Goal: Task Accomplishment & Management: Use online tool/utility

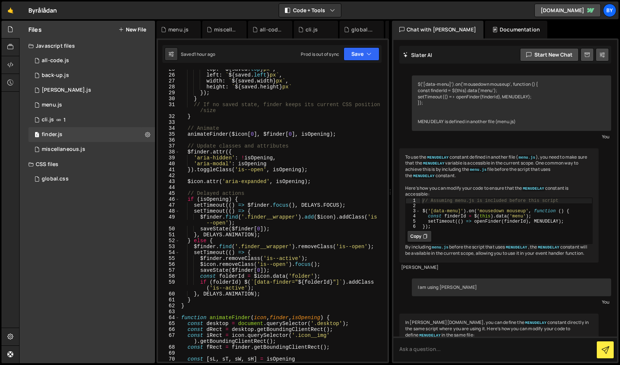
scroll to position [190, 0]
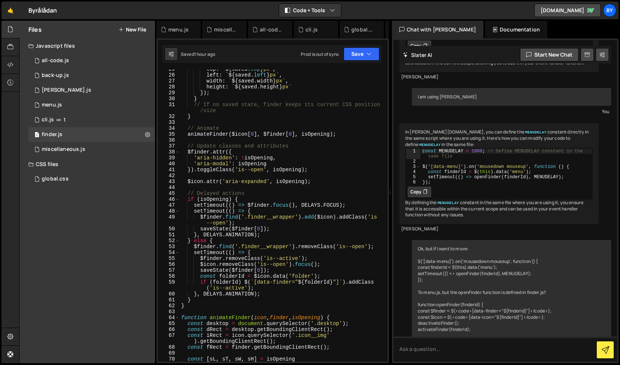
click at [263, 181] on div "top : ` ${ saved . top } px ` , left : ` ${ saved . left } px ` , width : ` ${ …" at bounding box center [282, 218] width 205 height 304
type textarea "$icon.attr('aria-expanded', isOpening);"
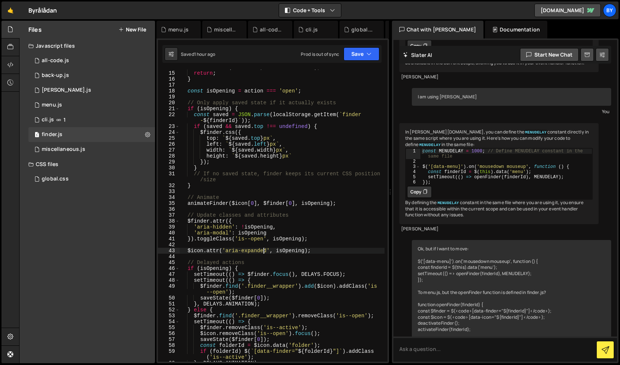
scroll to position [89, 0]
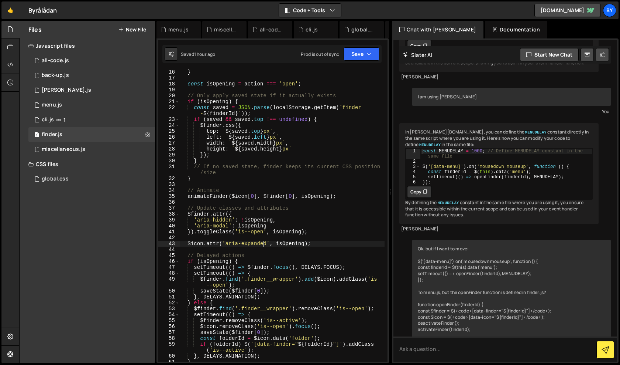
click at [236, 182] on div "} const isOpening = action === 'open' ; // Only apply saved state if it actuall…" at bounding box center [282, 221] width 205 height 304
type textarea "});"
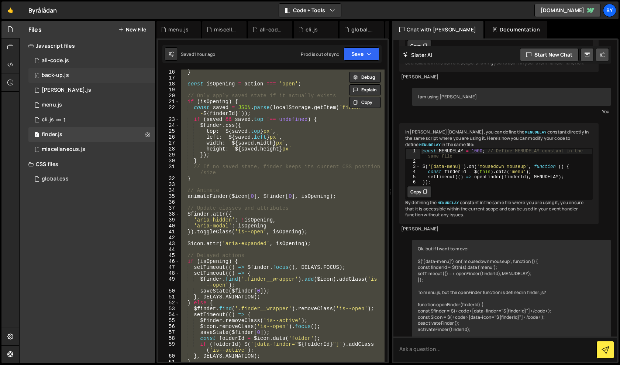
click at [58, 73] on div "back-up.js" at bounding box center [55, 75] width 27 height 7
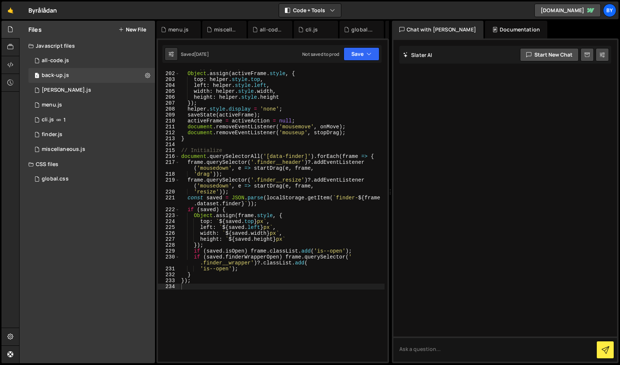
scroll to position [0, 0]
click at [259, 131] on div "// Apply helper position to frame Object . assign ( activeFrame . style , { top…" at bounding box center [282, 217] width 205 height 304
type textarea "});"
paste textarea
click at [85, 136] on div "1 finder.js 0" at bounding box center [91, 134] width 127 height 15
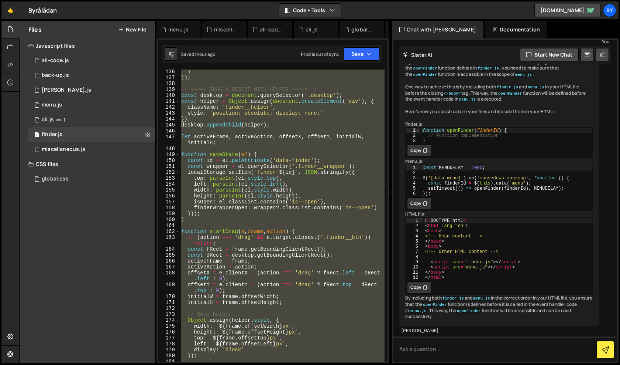
scroll to position [877, 0]
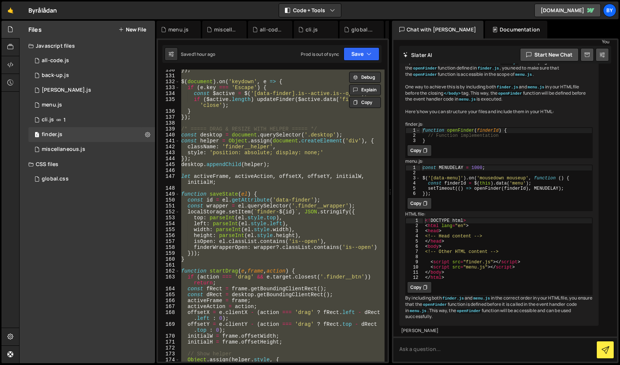
click at [279, 207] on div "}) ; $ ( document ) . on ( 'keydown' , e => { if ( e . key === 'Escape' ) { con…" at bounding box center [282, 215] width 205 height 292
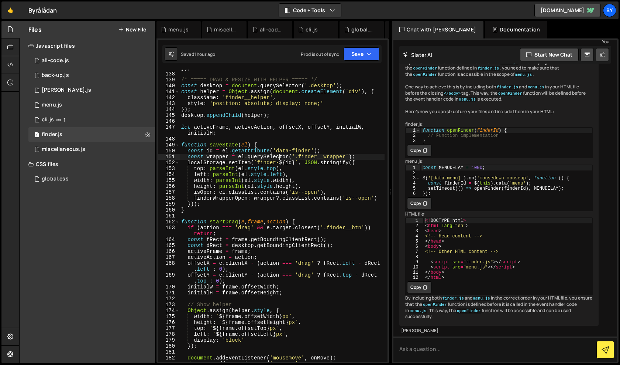
scroll to position [873, 0]
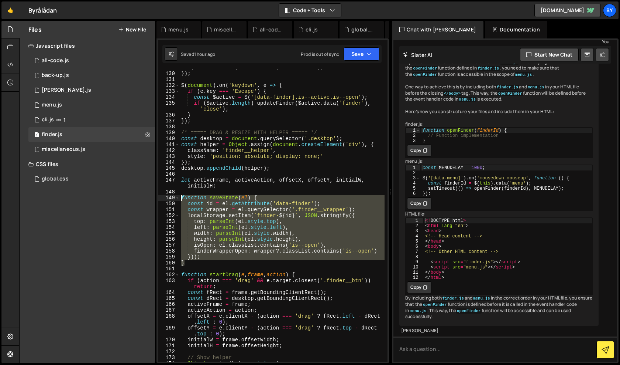
drag, startPoint x: 201, startPoint y: 264, endPoint x: 179, endPoint y: 198, distance: 69.0
click at [179, 198] on div "const wrapper = el.querySelector('.finder__wrapper'); 129 130 131 132 133 134 1…" at bounding box center [273, 215] width 230 height 292
paste textarea "}"
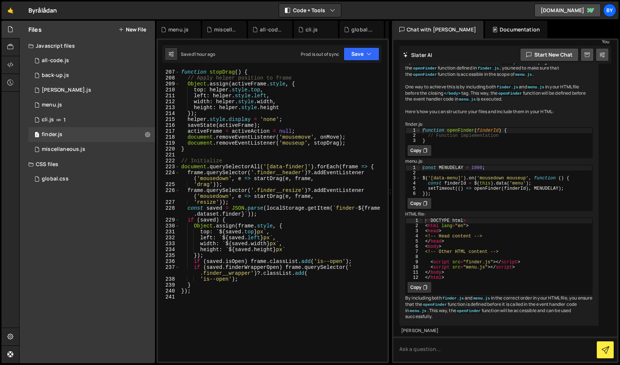
scroll to position [1398, 0]
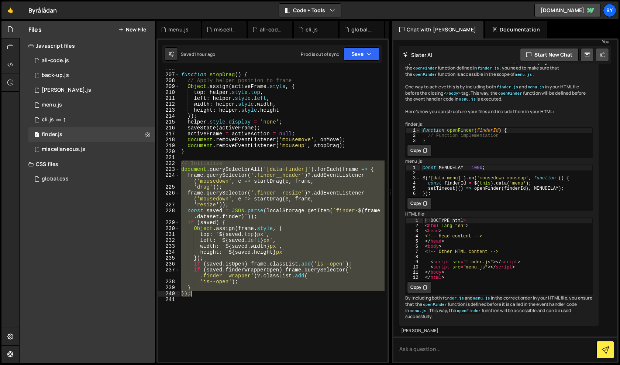
drag, startPoint x: 181, startPoint y: 163, endPoint x: 281, endPoint y: 294, distance: 164.7
click at [281, 294] on div "function stopDrag ( ) { // Apply helper position to frame Object . assign ( act…" at bounding box center [282, 218] width 205 height 304
paste textarea
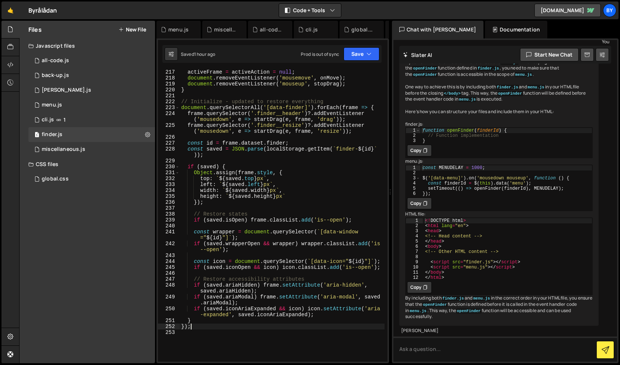
scroll to position [1458, 0]
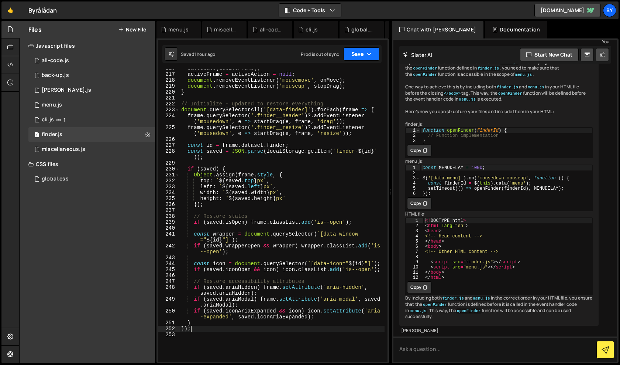
click at [350, 57] on button "Save" at bounding box center [362, 53] width 36 height 13
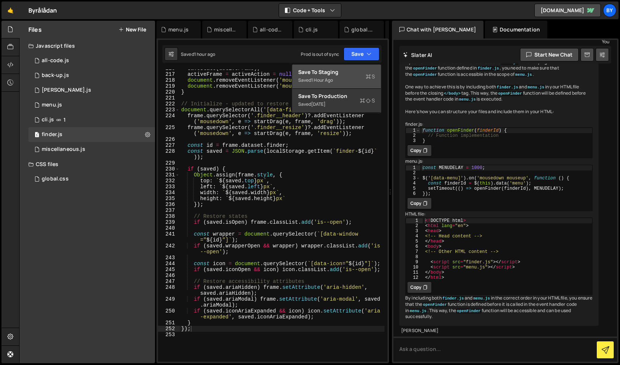
click at [335, 81] on div "Saved 1 hour ago" at bounding box center [336, 80] width 77 height 9
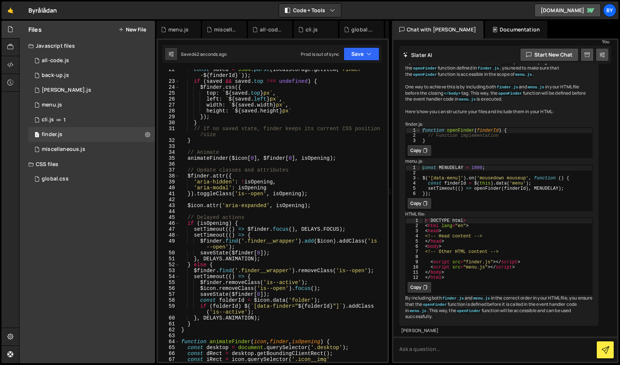
scroll to position [129, 0]
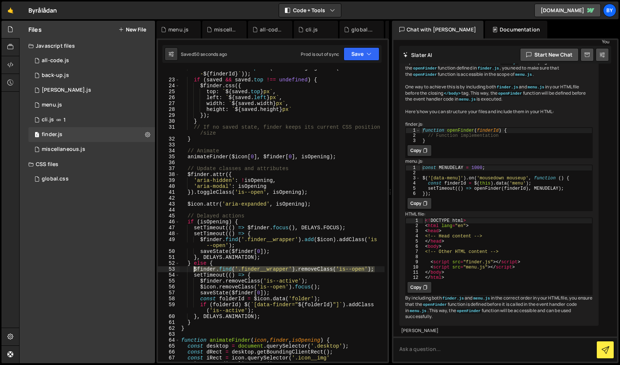
drag, startPoint x: 377, startPoint y: 270, endPoint x: 195, endPoint y: 269, distance: 182.4
click at [195, 269] on div "const saved = JSON . parse ( localStorage . getItem ( ` finder - ${ finderId } …" at bounding box center [282, 222] width 205 height 315
paste textarea "(`[data-window="${finderId}"]`"
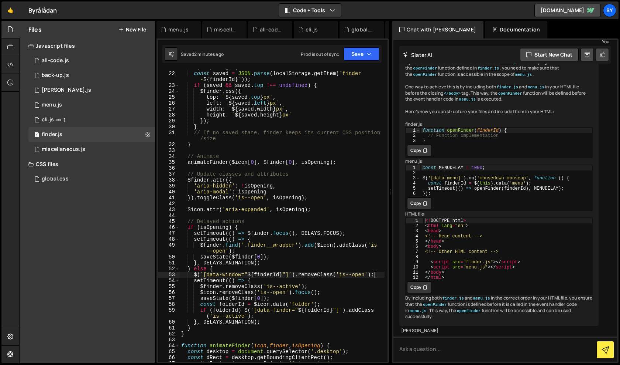
scroll to position [123, 0]
drag, startPoint x: 201, startPoint y: 246, endPoint x: 251, endPoint y: 250, distance: 49.7
click at [251, 250] on div "if ( isOpening ) { const saved = JSON . parse ( localStorage . getItem ( ` find…" at bounding box center [282, 219] width 205 height 309
type textarea "$finder.find('.finder__wrapper').add($icon).addClass('is--open');"
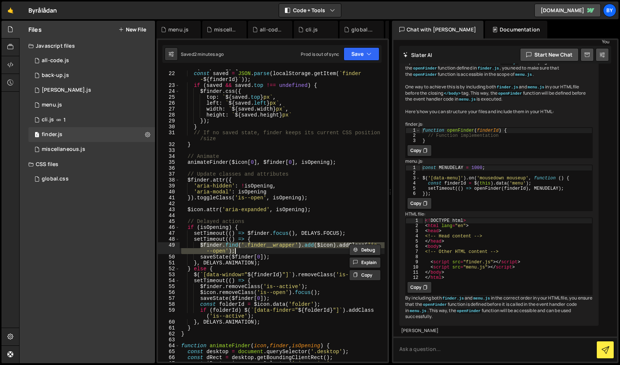
paste textarea
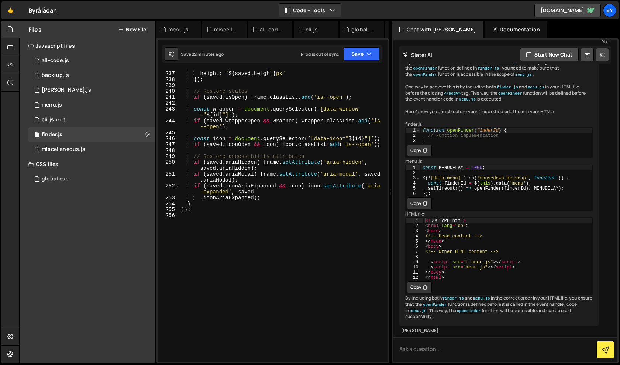
scroll to position [1594, 0]
click at [358, 56] on button "Save" at bounding box center [362, 53] width 36 height 13
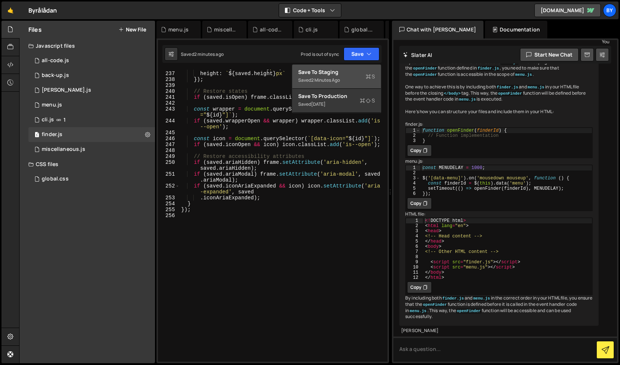
click at [353, 70] on div "Save to Staging S" at bounding box center [336, 71] width 77 height 7
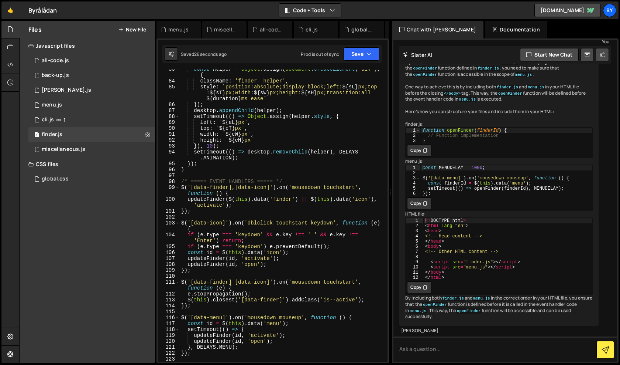
scroll to position [541, 0]
type textarea "});"
click at [261, 268] on div "const helper = Object . assign ( document . createElement ( 'div' ) , { classNa…" at bounding box center [282, 220] width 205 height 309
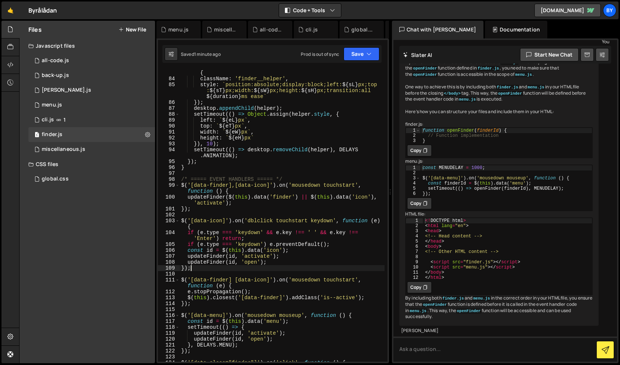
scroll to position [544, 0]
click at [217, 209] on div "const helper = Object . assign ( document . createElement ( 'div' ) , { classNa…" at bounding box center [282, 220] width 205 height 315
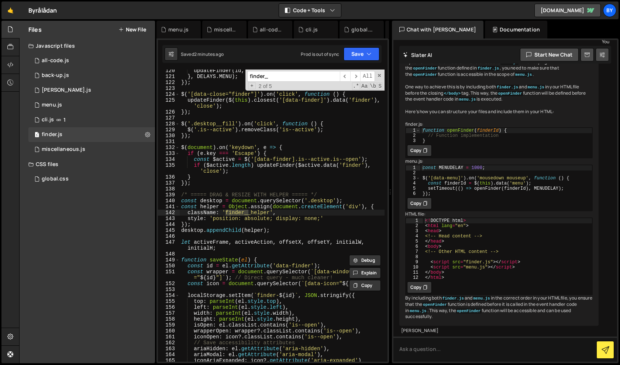
scroll to position [811, 0]
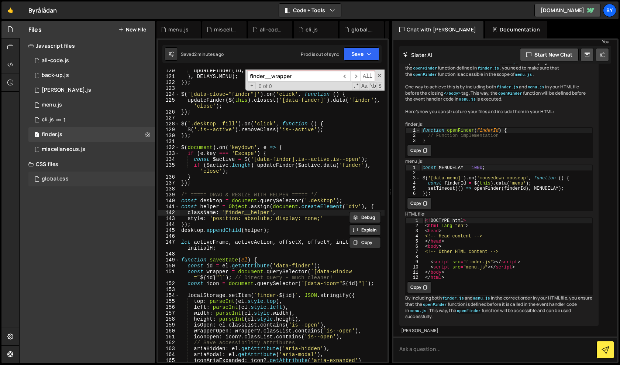
type input "finder__wrapper"
click at [109, 177] on div "global.css 0" at bounding box center [92, 178] width 129 height 15
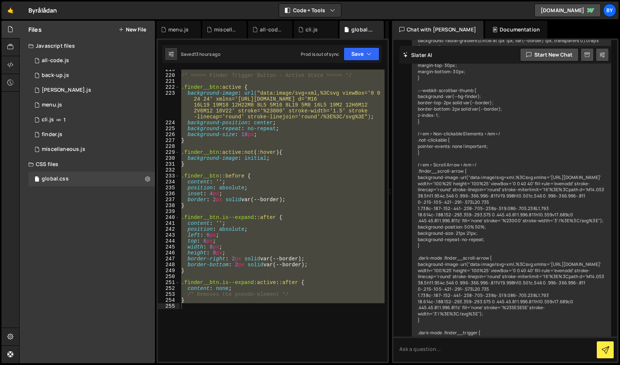
scroll to position [4675, 0]
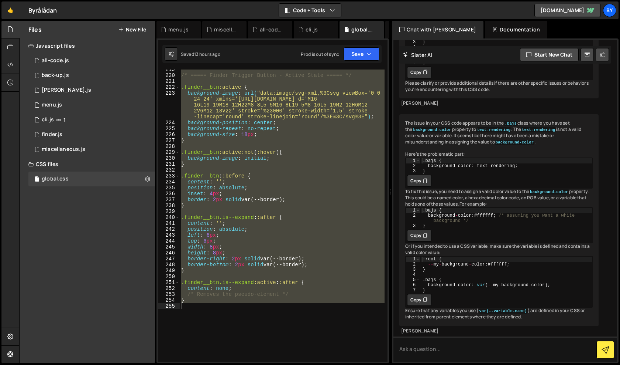
click at [240, 189] on div "/* ===== Finder Trigger Button - Active State ===== */ .finder__btn :active { b…" at bounding box center [282, 215] width 205 height 292
type textarea "position: absolute;"
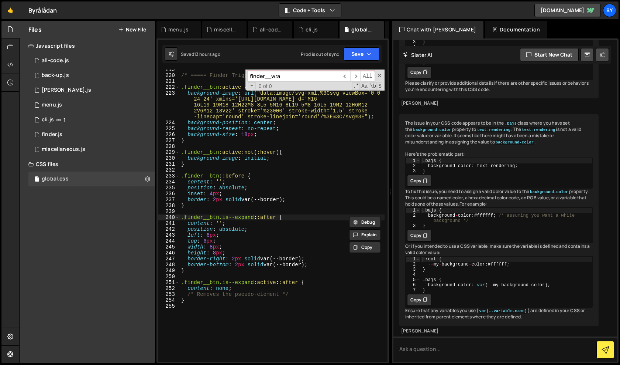
type input "finder__wra"
type textarea "border: 2px solid var(--border);"
click at [268, 199] on div "/* ===== Finder Trigger Button - Active State ===== */ .finder__btn :active { b…" at bounding box center [282, 218] width 205 height 304
click at [72, 122] on div "1 cli.js 1" at bounding box center [91, 119] width 127 height 15
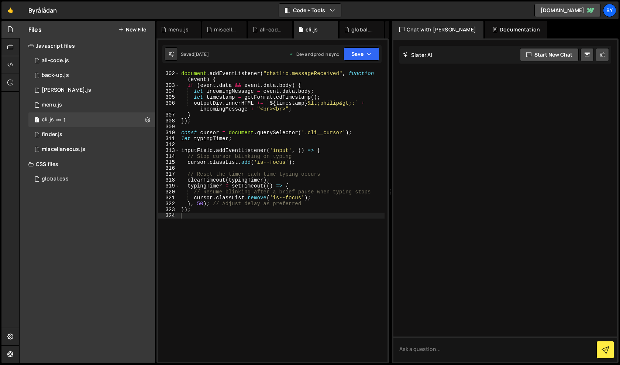
scroll to position [0, 0]
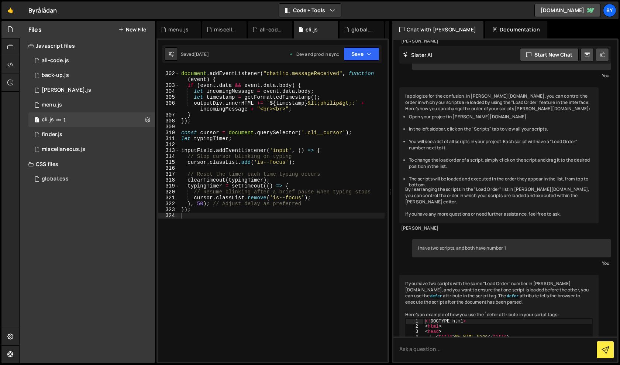
click at [300, 193] on div "document . addEventListener ( "chatlio.messageReceived" , function ( event ) { …" at bounding box center [282, 217] width 205 height 304
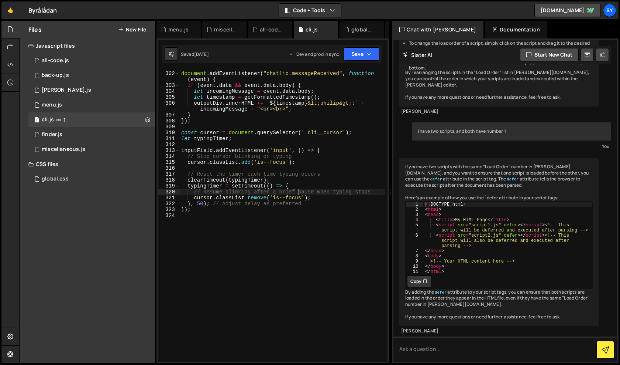
type textarea "});"
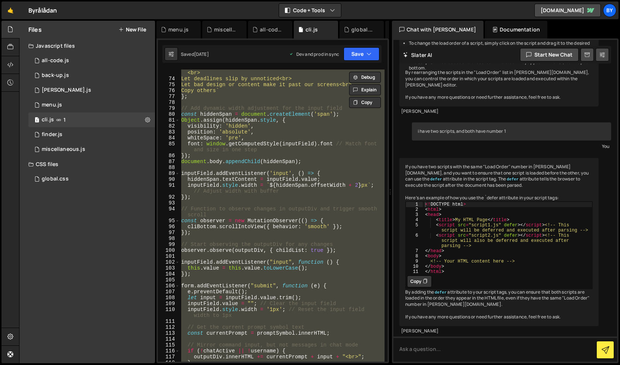
scroll to position [510, 0]
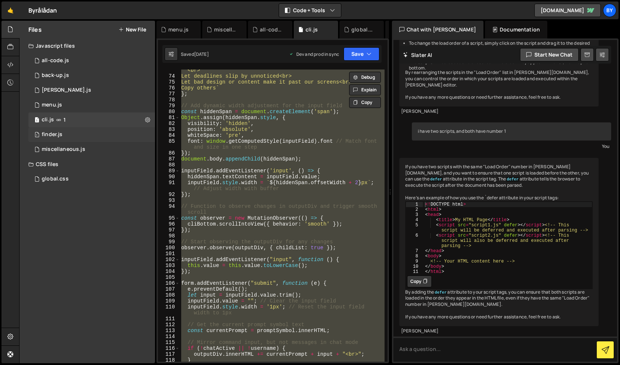
click at [66, 136] on div "1 finder.js 0" at bounding box center [91, 134] width 127 height 15
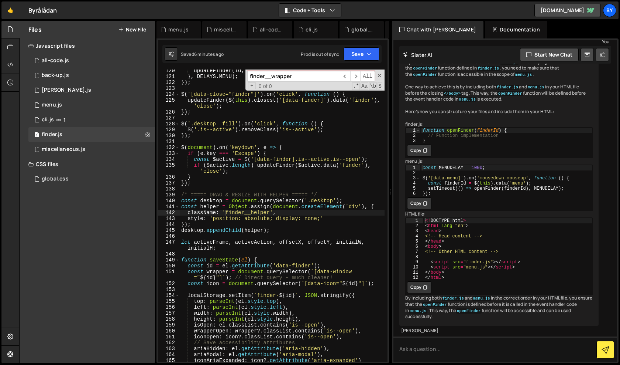
scroll to position [888, 0]
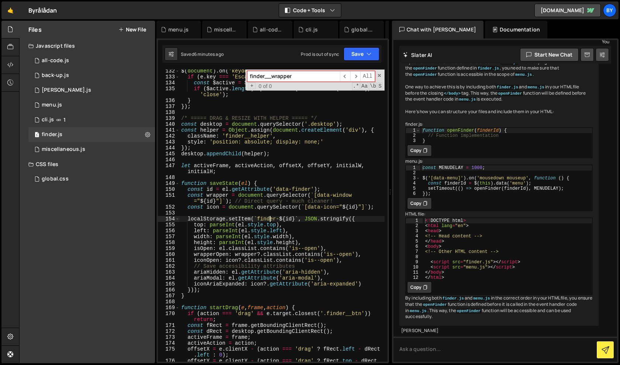
click at [268, 217] on div "$ ( document ) . on ( 'keydown' , e => { if ( e . key === 'Escape' ) { const $a…" at bounding box center [282, 222] width 205 height 309
type textarea "});"
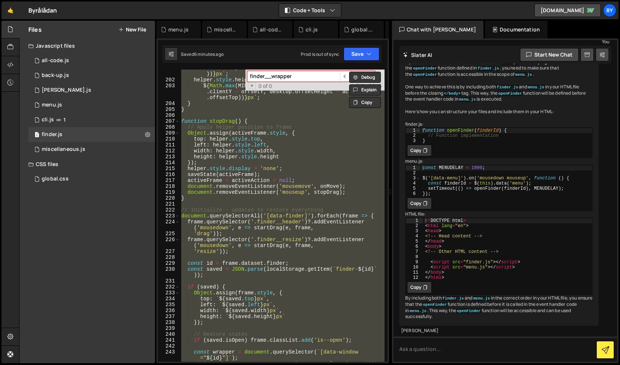
scroll to position [1594, 0]
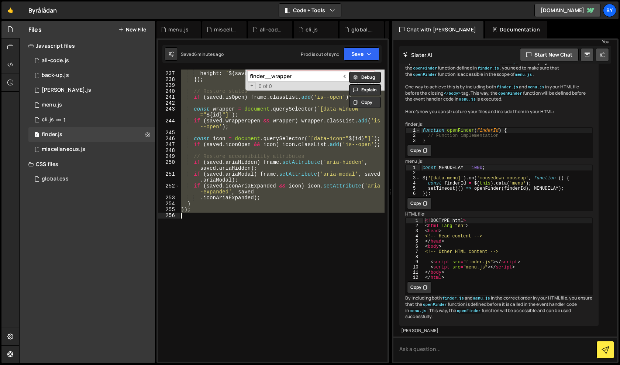
click at [269, 219] on div "width : ` ${ saved . width } px ` , height : ` ${ saved . height } px ` }) ; //…" at bounding box center [282, 215] width 205 height 292
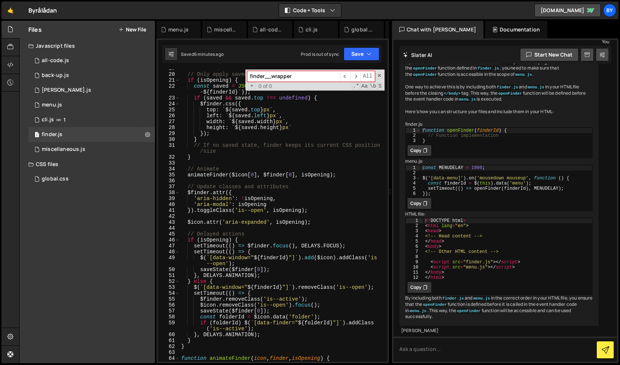
scroll to position [0, 0]
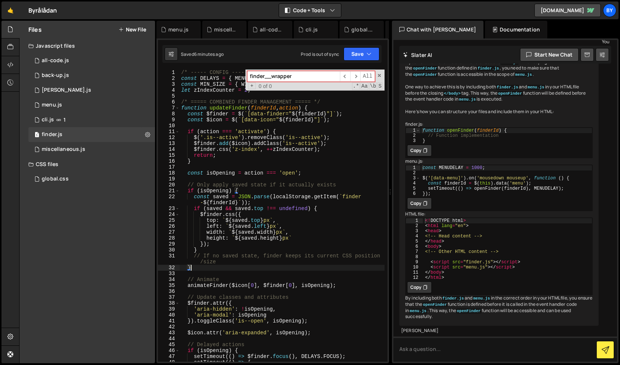
click at [265, 269] on div "/* ----- CONFIG ----- */ const DELAYS = { MENU : 320 , FOCUS : 100 , ANIMATION …" at bounding box center [282, 223] width 205 height 309
click at [380, 75] on span at bounding box center [379, 75] width 5 height 5
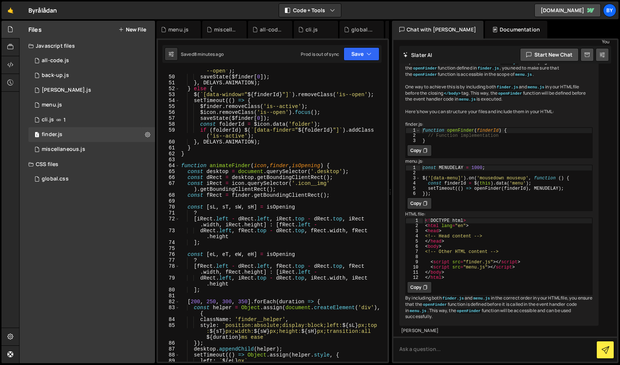
scroll to position [513, 0]
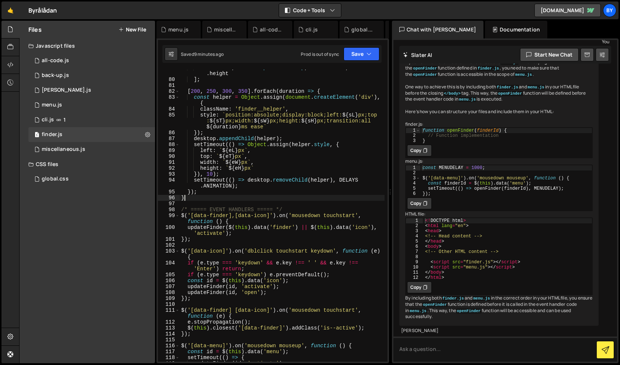
click at [244, 198] on div "dRect . left , iRect . top - dRect . top , iRect . width , iRect . height ] ; […" at bounding box center [282, 219] width 205 height 309
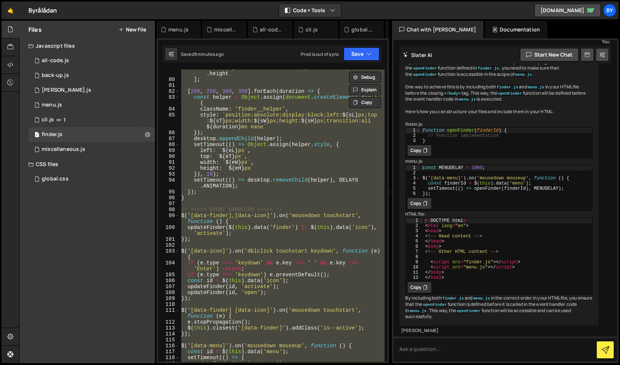
click at [273, 212] on div "dRect . left , iRect . top - dRect . top , iRect . width , iRect . height ] ; […" at bounding box center [282, 215] width 205 height 292
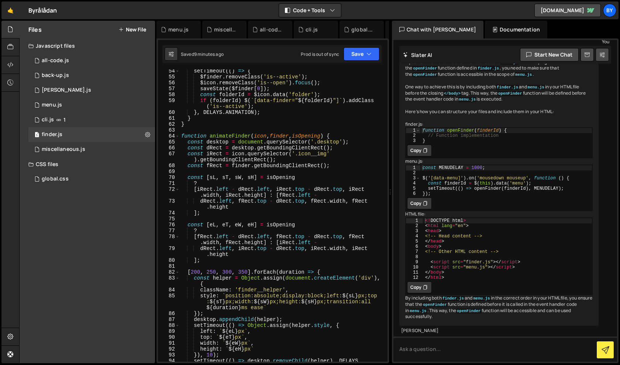
scroll to position [332, 0]
click at [212, 273] on div "setTimeout (( ) => { $finder . removeClass ( 'is--active' ) ; $icon . removeCla…" at bounding box center [282, 223] width 205 height 309
click at [220, 127] on div "setTimeout (( ) => { $finder . removeClass ( 'is--active' ) ; $icon . removeCla…" at bounding box center [282, 223] width 205 height 309
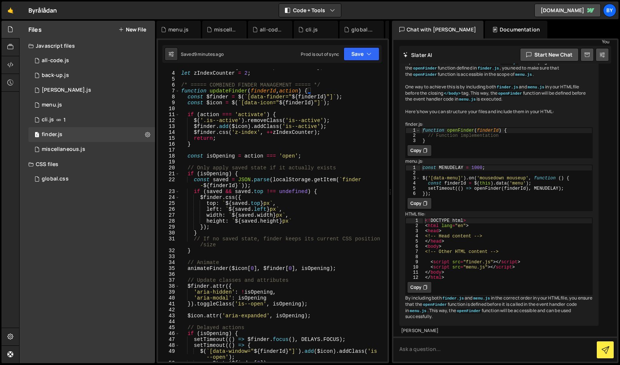
scroll to position [0, 0]
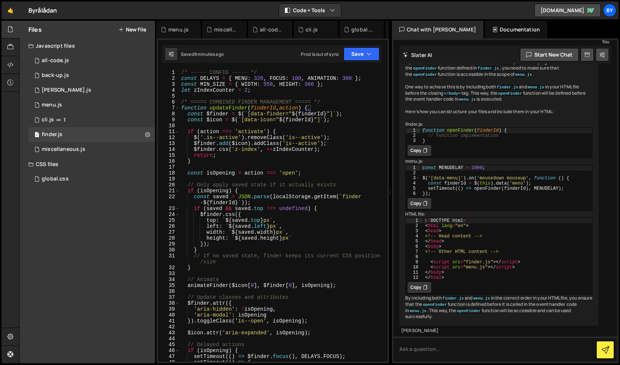
click at [347, 79] on div "/* ----- CONFIG ----- */ const DELAYS = { MENU : 320 , FOCUS : 100 , ANIMATION …" at bounding box center [282, 223] width 205 height 309
click at [352, 54] on button "Save" at bounding box center [362, 53] width 36 height 13
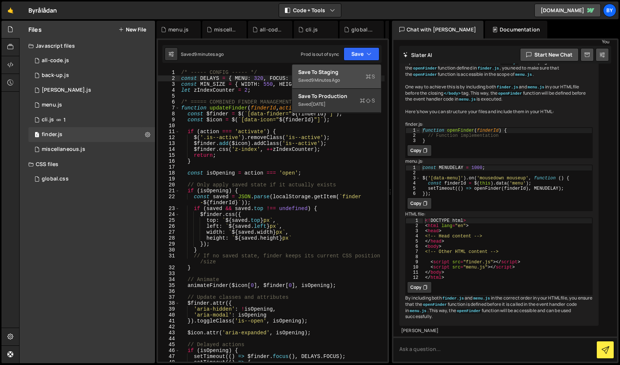
click at [348, 72] on div "Save to Staging S" at bounding box center [336, 71] width 77 height 7
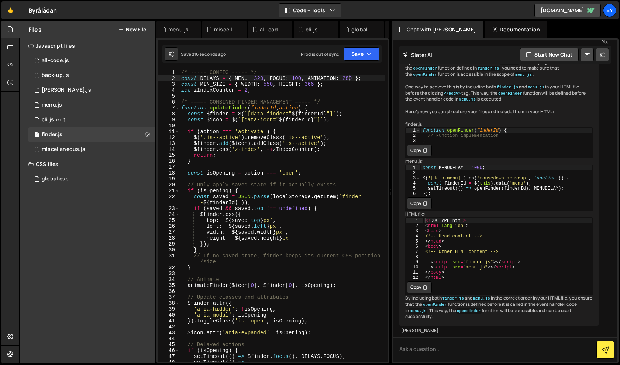
type textarea "$finder.css('z-index', ++zIndexCounter);"
click at [242, 151] on div "/* ----- CONFIG ----- */ const DELAYS = { MENU : 320 , FOCUS : 100 , ANIMATION …" at bounding box center [282, 223] width 205 height 309
click at [78, 179] on div "global.css 0" at bounding box center [92, 178] width 129 height 15
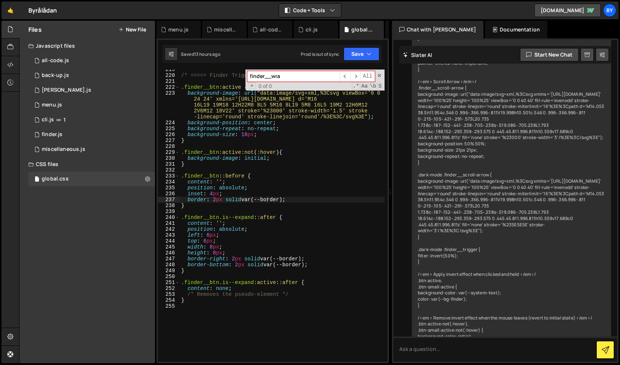
scroll to position [4675, 0]
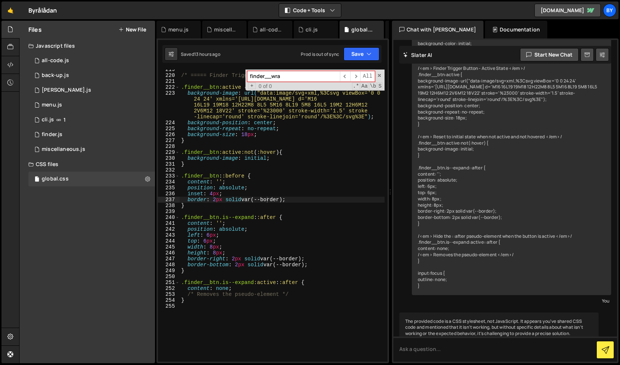
click at [220, 196] on div "/* ===== Finder Trigger Button - Active State ===== */ .finder__btn :active { b…" at bounding box center [282, 218] width 205 height 304
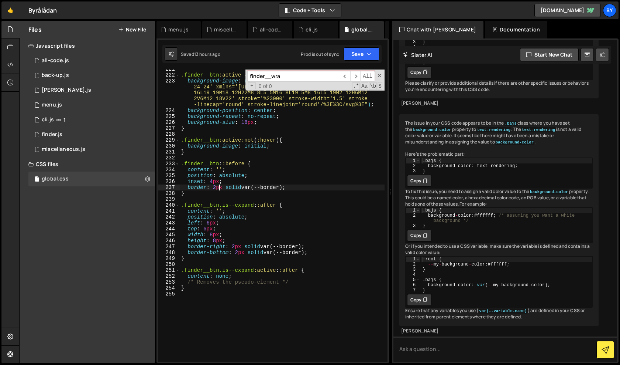
scroll to position [1419, 0]
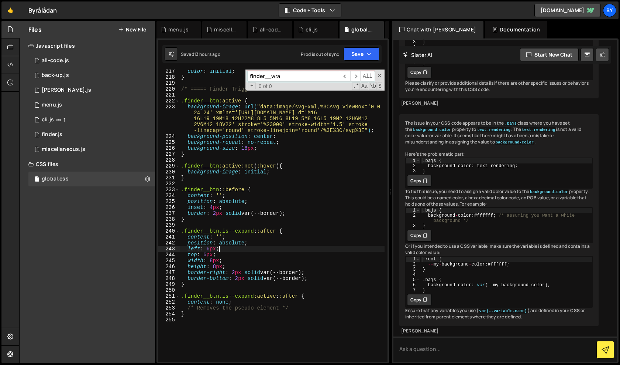
click at [235, 251] on div "color : initial ; } /* ===== Finder Trigger Button - Active State ===== */ .fin…" at bounding box center [282, 220] width 205 height 304
type textarea "left: 6px;"
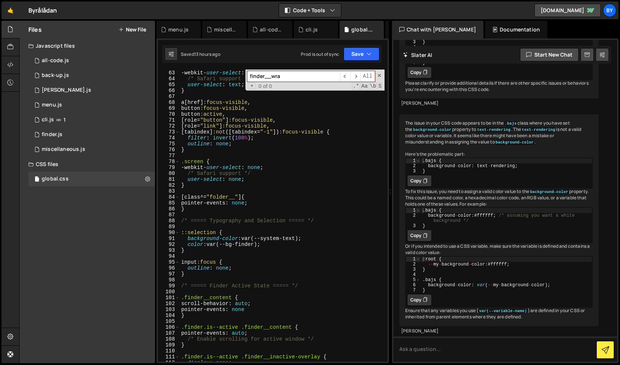
click at [269, 254] on div "cursor : default ; -webkit- user-select : text ; /* Safari support */ user-sele…" at bounding box center [282, 216] width 205 height 304
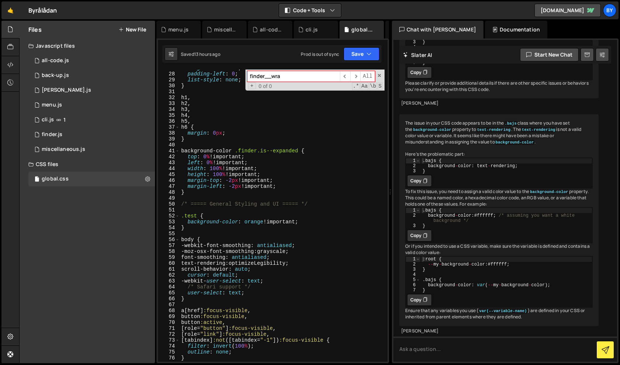
scroll to position [158, 0]
type textarea "}"
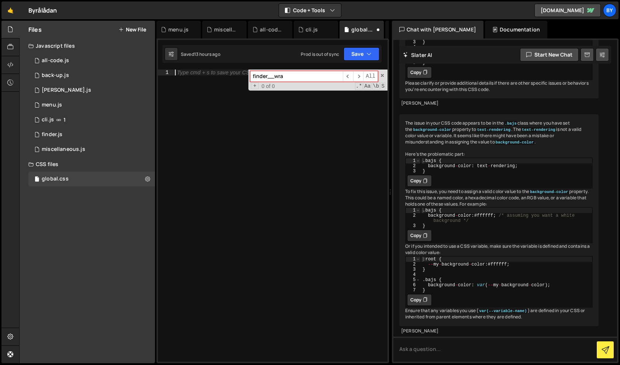
click at [354, 45] on div "Saved 13 hours ago Prod is out of sync Upgrade to Edit Save Save to Staging S S…" at bounding box center [271, 54] width 219 height 18
drag, startPoint x: 353, startPoint y: 56, endPoint x: 350, endPoint y: 72, distance: 16.9
click at [353, 56] on button "Save" at bounding box center [362, 53] width 36 height 13
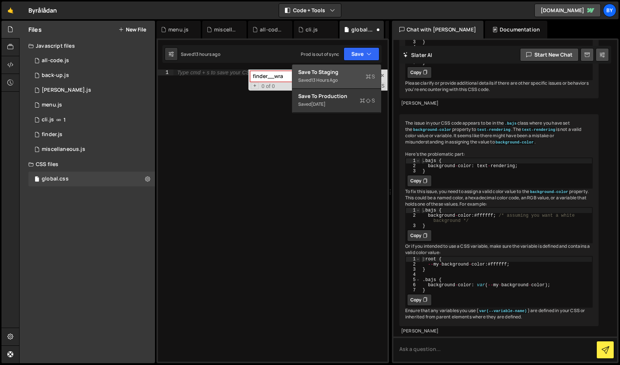
click at [349, 76] on div "Saved 13 hours ago" at bounding box center [336, 80] width 77 height 9
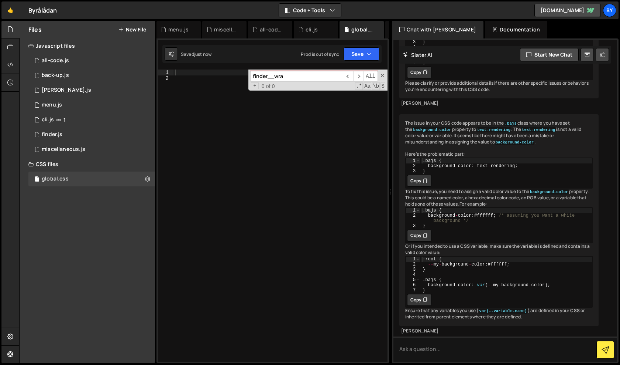
click at [191, 178] on div at bounding box center [281, 221] width 214 height 304
paste textarea
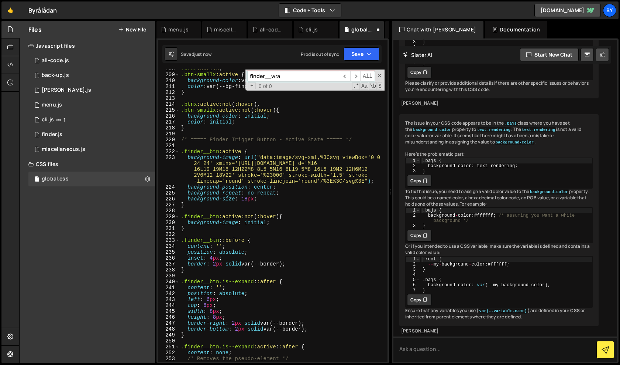
scroll to position [1368, 0]
click at [373, 58] on button "Save" at bounding box center [362, 53] width 36 height 13
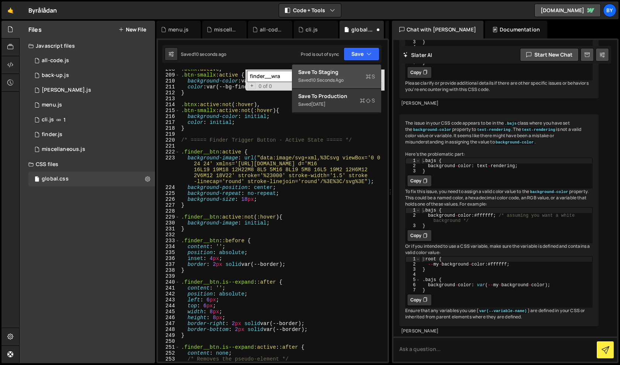
click at [364, 79] on div "Saved 10 seconds ago" at bounding box center [336, 80] width 77 height 9
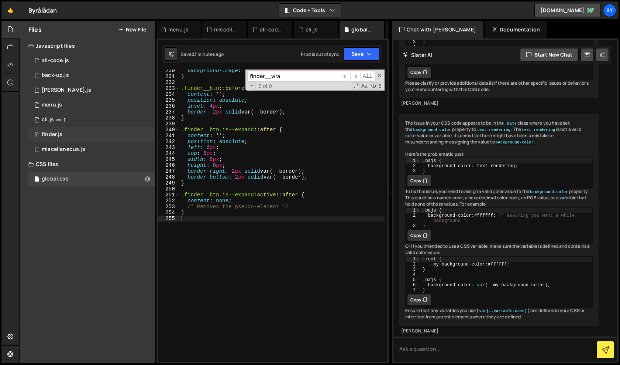
click at [94, 129] on div "1 finder.js 0" at bounding box center [91, 134] width 127 height 15
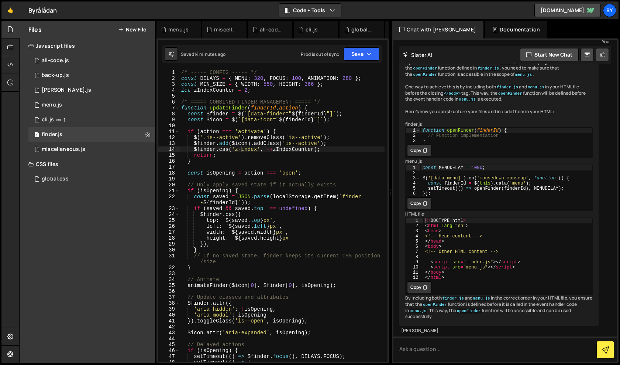
scroll to position [654, 0]
click at [240, 187] on div "/* ----- CONFIG ----- */ const DELAYS = { MENU : 320 , FOCUS : 100 , ANIMATION …" at bounding box center [282, 223] width 205 height 309
click at [287, 193] on div "/* ----- CONFIG ----- */ const DELAYS = { MENU : 320 , FOCUS : 100 , ANIMATION …" at bounding box center [282, 223] width 205 height 309
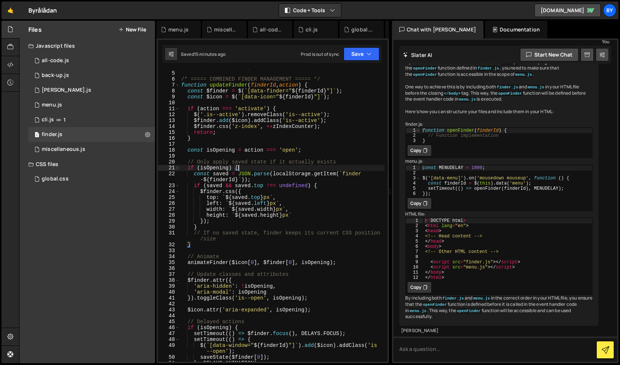
scroll to position [0, 0]
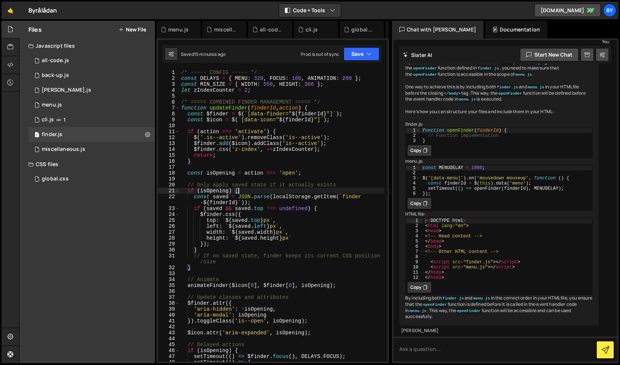
click at [185, 105] on div "/* ----- CONFIG ----- */ const DELAYS = { MENU : 320 , FOCUS : 100 , ANIMATION …" at bounding box center [282, 223] width 205 height 309
type textarea "});"
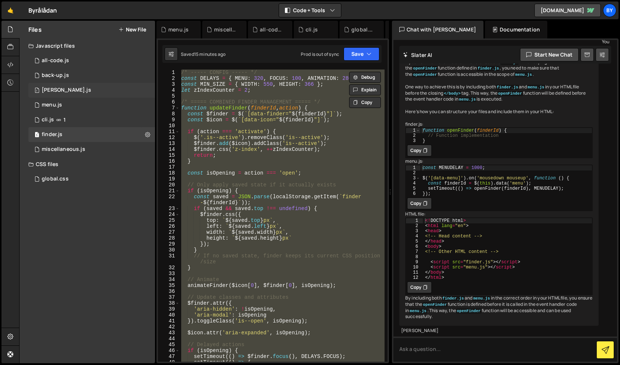
click at [107, 84] on div "1 [PERSON_NAME].js 0" at bounding box center [91, 90] width 127 height 15
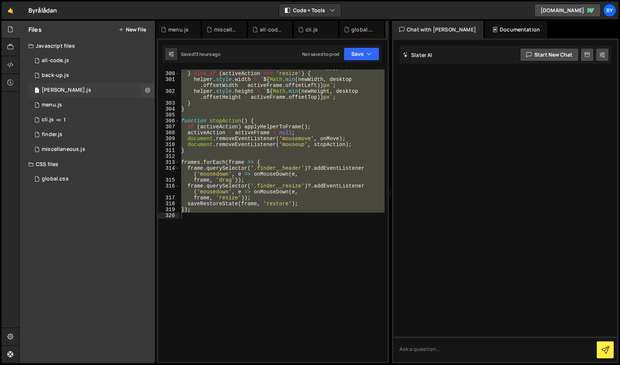
scroll to position [0, 0]
click at [230, 140] on div "` ${ Math . max ( 0 , Math . min ( e . clientX - offsetX , desktop . offsetWidt…" at bounding box center [282, 215] width 205 height 292
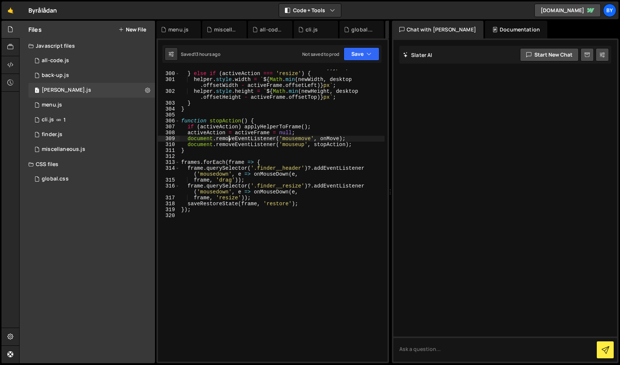
type textarea "});"
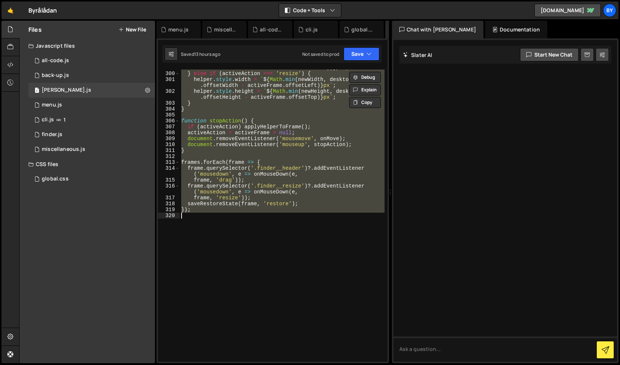
paste textarea
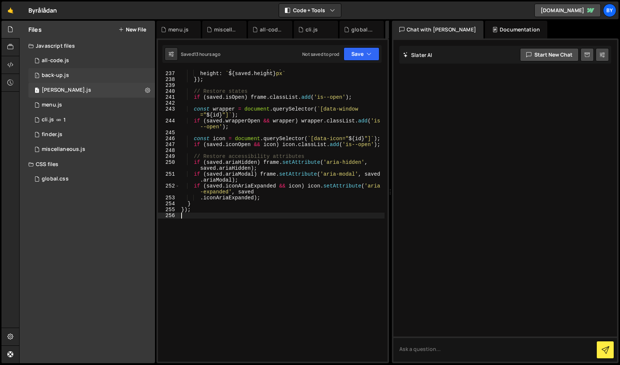
click at [80, 75] on div "1 back-up.js 0" at bounding box center [91, 75] width 127 height 15
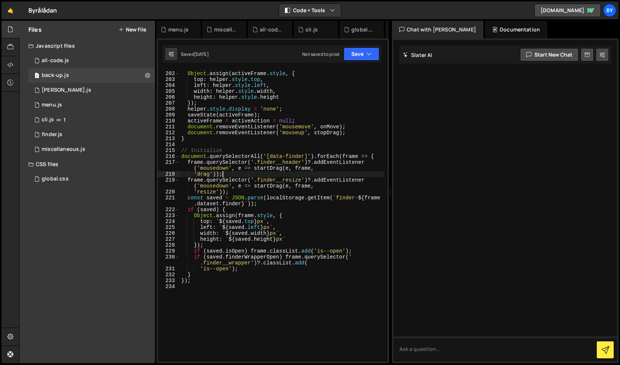
click at [270, 172] on div "// Apply helper position to frame Object . assign ( activeFrame . style , { top…" at bounding box center [282, 217] width 205 height 304
type textarea "});"
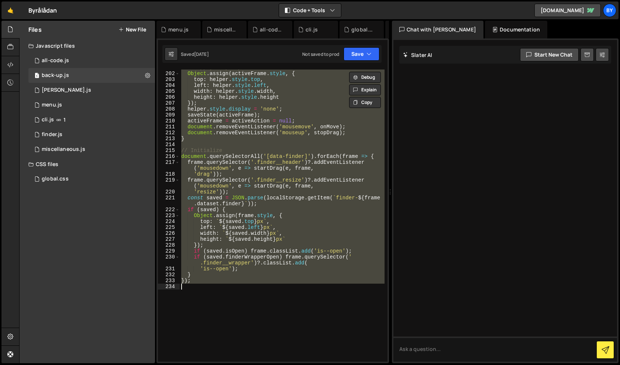
paste textarea
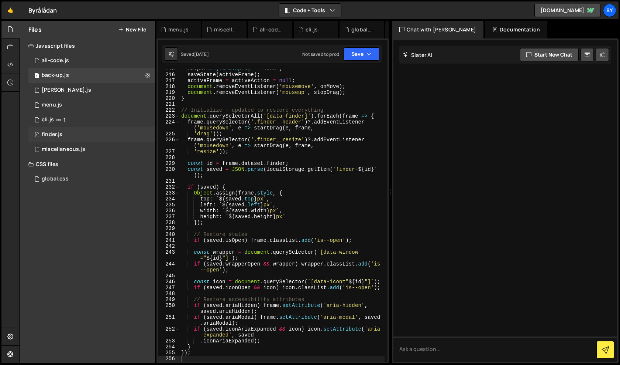
click at [93, 139] on div "1 finder.js 0" at bounding box center [91, 134] width 127 height 15
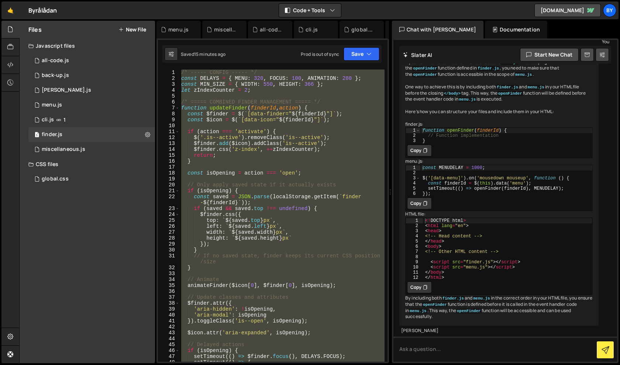
scroll to position [654, 0]
click at [301, 263] on div "/* ----- CONFIG ----- */ const DELAYS = { MENU : 320 , FOCUS : 100 , ANIMATION …" at bounding box center [282, 215] width 205 height 292
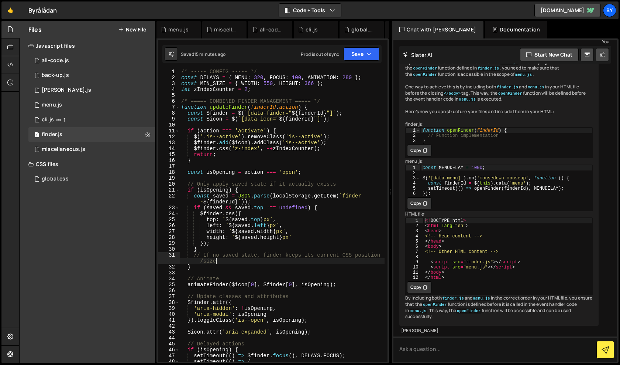
scroll to position [1, 0]
click at [209, 134] on div "/* ----- CONFIG ----- */ const DELAYS = { MENU : 320 , FOCUS : 100 , ANIMATION …" at bounding box center [282, 223] width 205 height 309
click at [181, 74] on div "/* ----- CONFIG ----- */ const DELAYS = { MENU : 320 , FOCUS : 100 , ANIMATION …" at bounding box center [282, 223] width 205 height 309
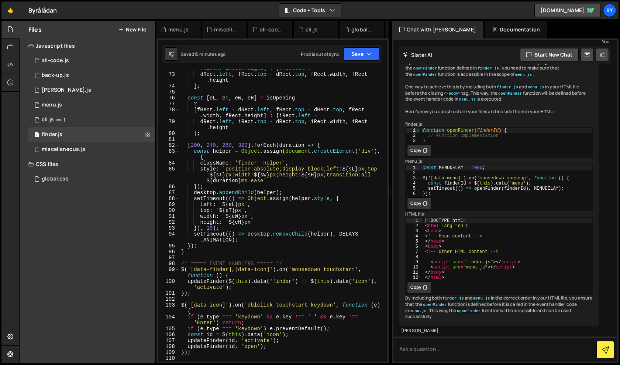
scroll to position [460, 0]
click at [251, 250] on div "[ iRect . left - dRect . left , iRect . top - dRect . top , iRect . width , iRe…" at bounding box center [282, 215] width 205 height 315
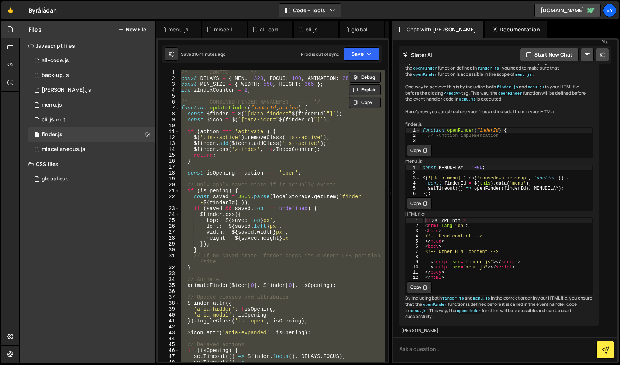
scroll to position [0, 0]
click at [256, 239] on div "/* ----- CONFIG ----- */ const DELAYS = { MENU : 320 , FOCUS : 100 , ANIMATION …" at bounding box center [282, 215] width 205 height 292
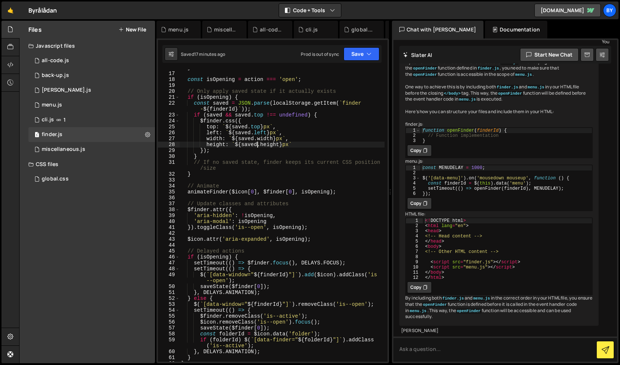
scroll to position [93, 0]
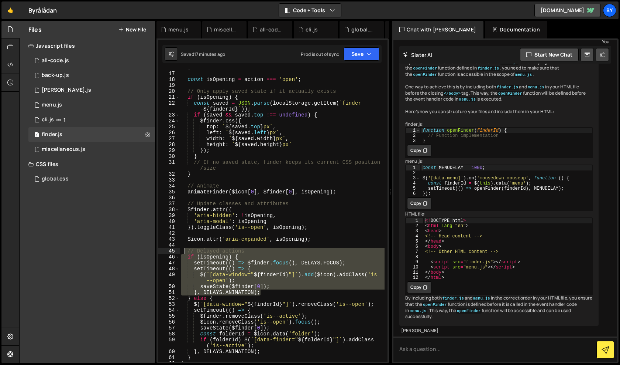
drag, startPoint x: 273, startPoint y: 294, endPoint x: 185, endPoint y: 253, distance: 96.5
click at [185, 253] on div "} const isOpening = action === 'open' ; // Only apply saved state if it actuall…" at bounding box center [282, 217] width 205 height 304
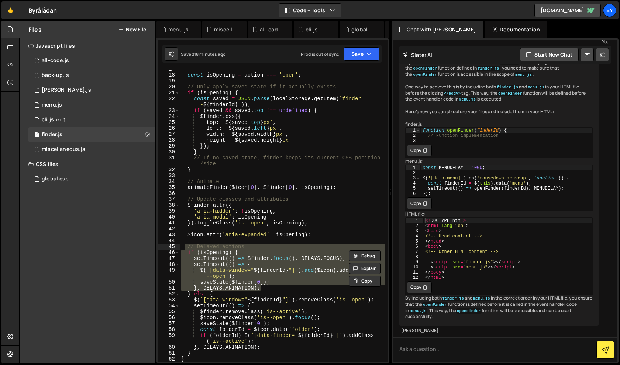
scroll to position [113, 0]
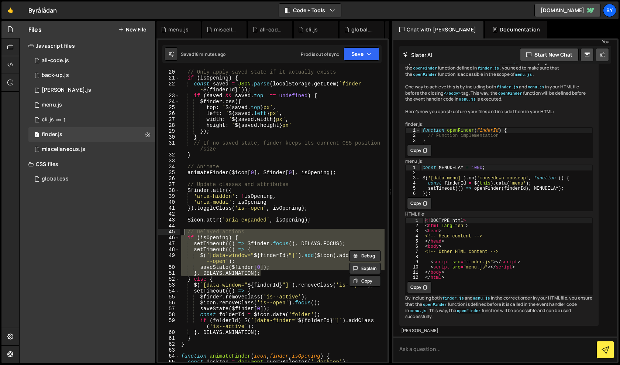
click at [186, 184] on div "// Only apply saved state if it actually exists if ( isOpening ) { const saved …" at bounding box center [282, 221] width 205 height 304
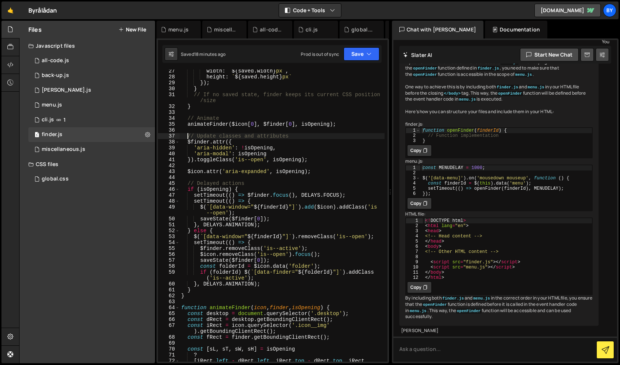
scroll to position [162, 0]
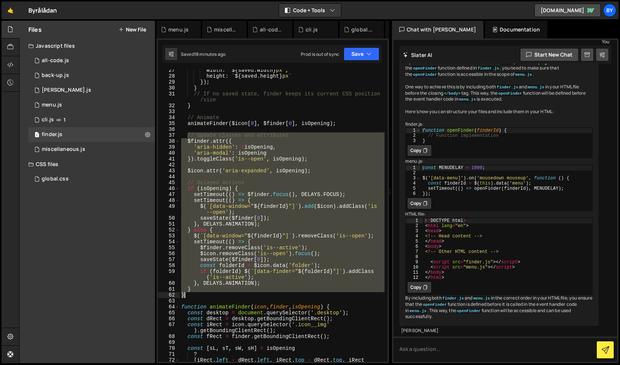
click at [223, 294] on div "width : ` ${ saved . width } px ` , height : ` ${ saved . height } px ` }) ; } …" at bounding box center [282, 221] width 205 height 309
type textarea "} }"
paste textarea
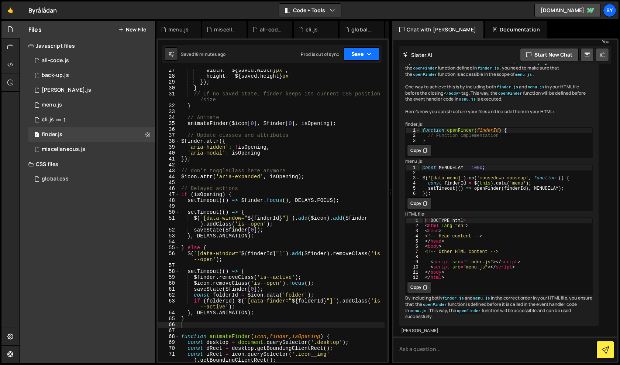
click at [359, 58] on button "Save" at bounding box center [362, 53] width 36 height 13
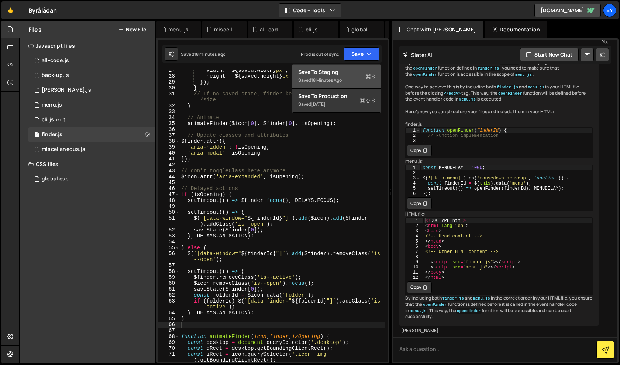
click at [350, 75] on div "Save to Staging S" at bounding box center [336, 71] width 77 height 7
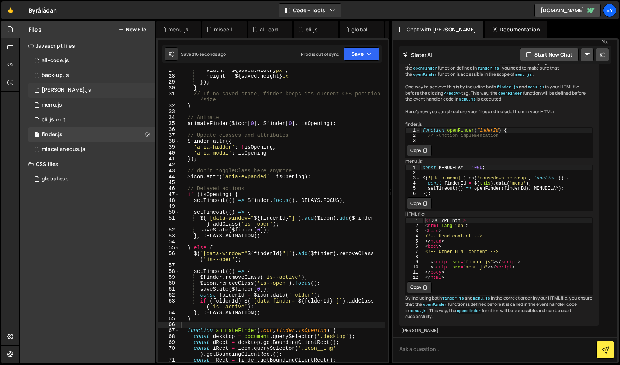
click at [85, 88] on div "1 [PERSON_NAME].js 0" at bounding box center [91, 90] width 127 height 15
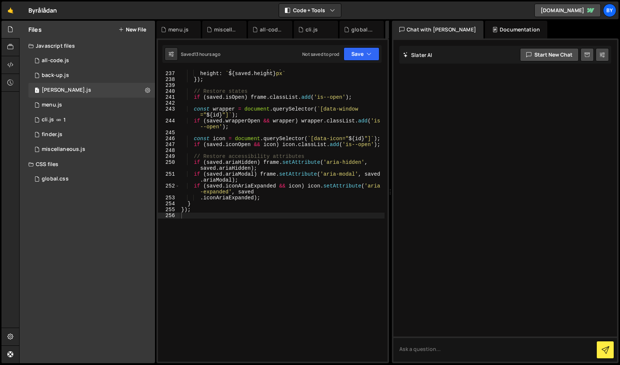
click at [267, 153] on div "width : ` ${ saved . width } px ` , height : ` ${ saved . height } px ` }) ; //…" at bounding box center [282, 217] width 205 height 304
type textarea "});"
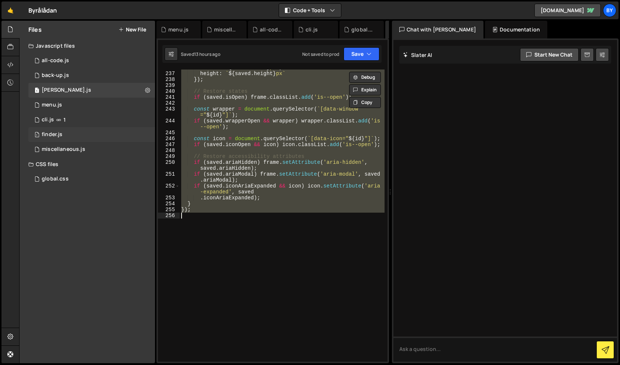
click at [67, 139] on div "1 finder.js 0" at bounding box center [91, 134] width 127 height 15
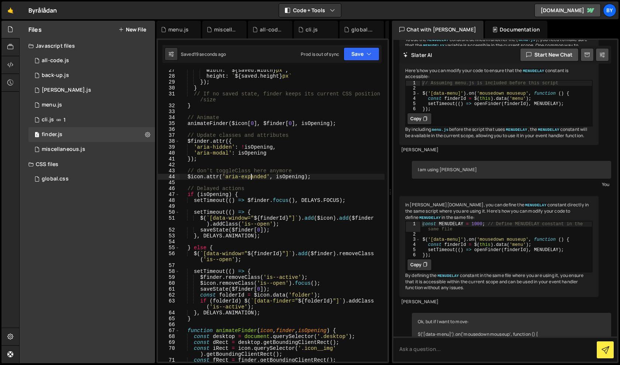
scroll to position [654, 0]
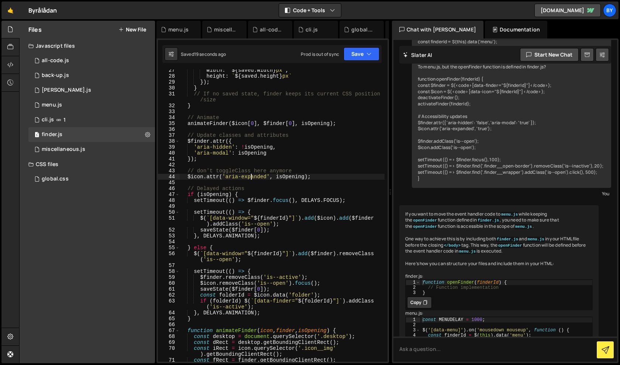
click at [252, 178] on div "width : ` ${ saved . width } px ` , height : ` ${ saved . height } px ` }) ; } …" at bounding box center [282, 219] width 205 height 304
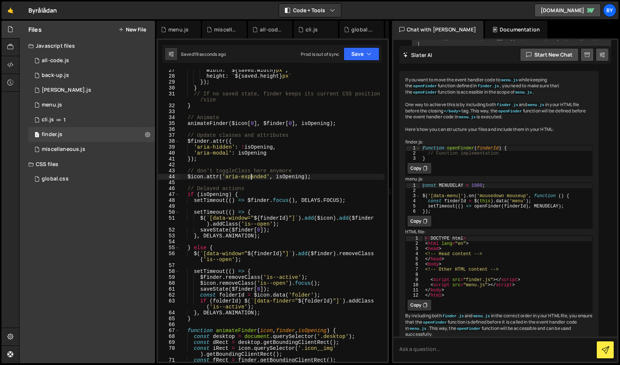
type textarea "});"
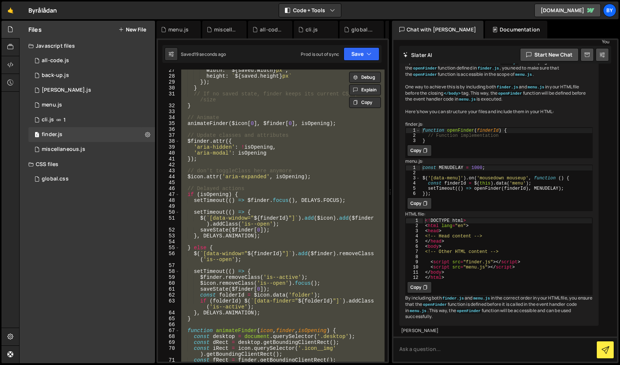
paste textarea
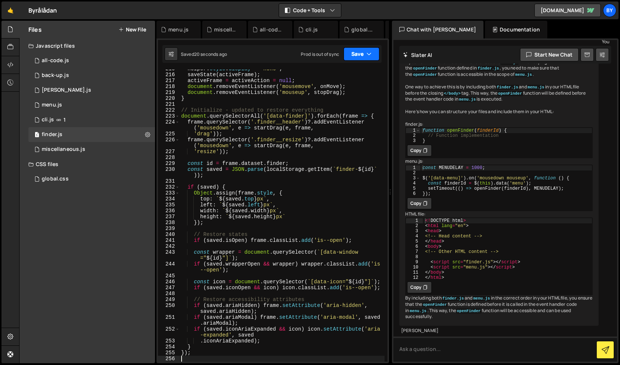
click at [362, 58] on button "Save" at bounding box center [362, 53] width 36 height 13
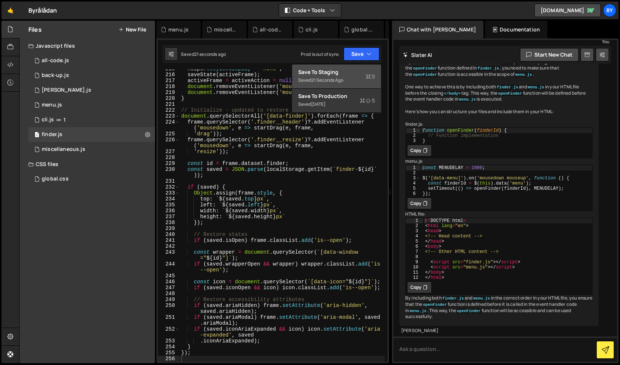
click at [353, 71] on div "Save to Staging S" at bounding box center [336, 71] width 77 height 7
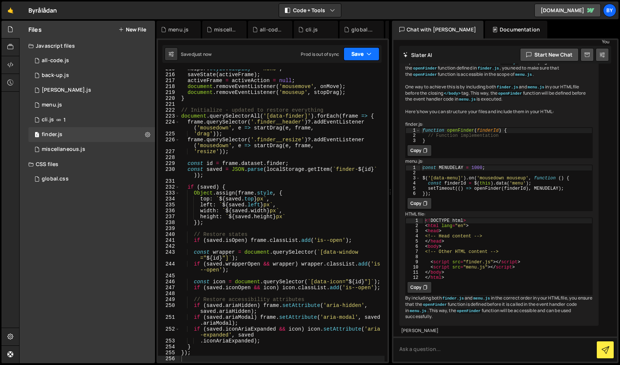
click at [367, 50] on icon "button" at bounding box center [369, 53] width 5 height 7
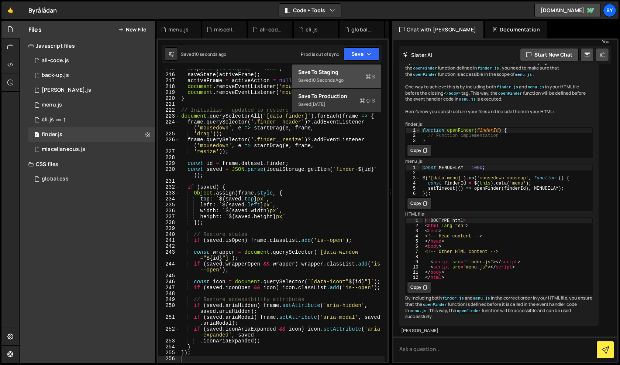
click at [354, 75] on div "Save to Staging S" at bounding box center [336, 71] width 77 height 7
